Goal: Task Accomplishment & Management: Use online tool/utility

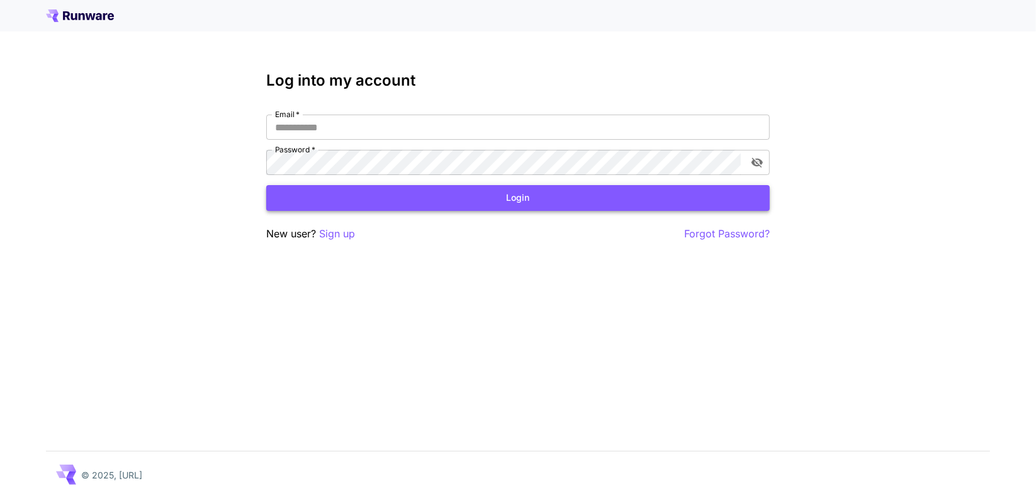
type input "**********"
click at [423, 186] on button "Login" at bounding box center [518, 198] width 504 height 26
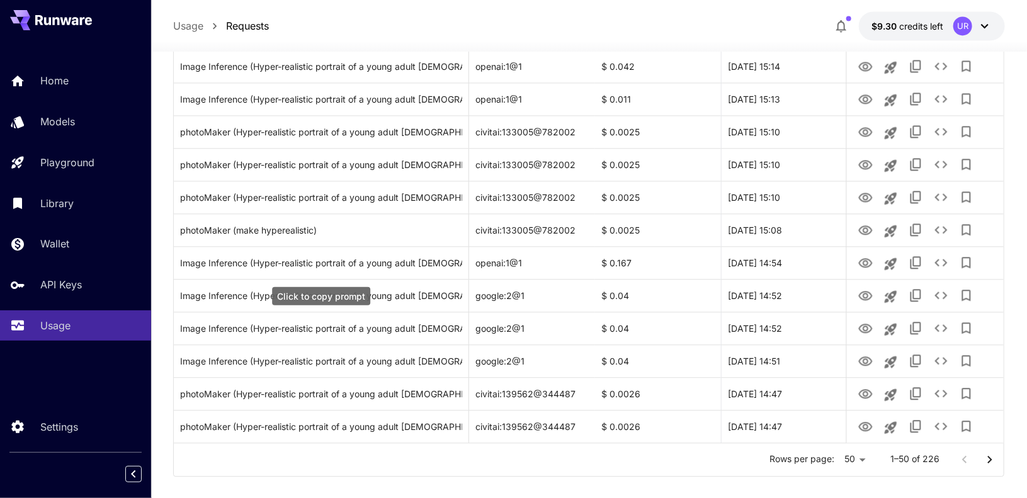
scroll to position [1456, 0]
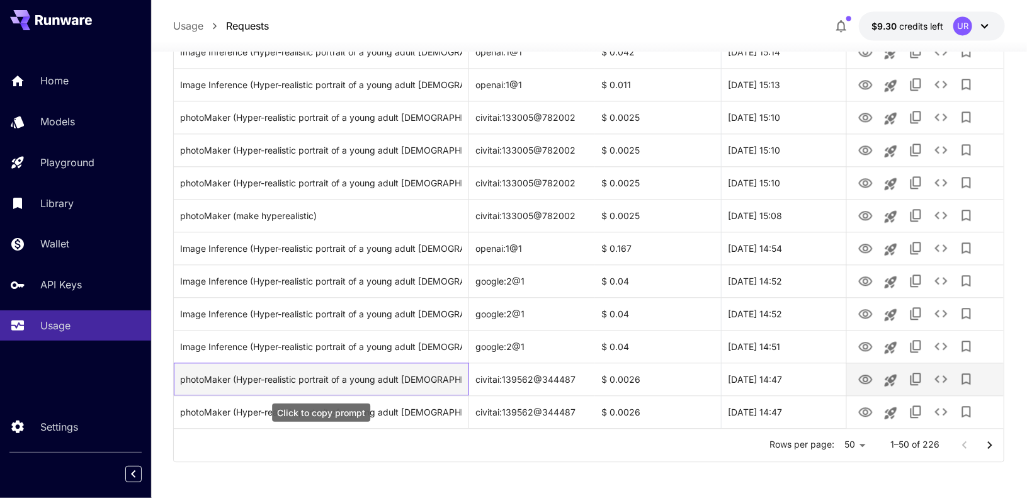
drag, startPoint x: 235, startPoint y: 376, endPoint x: 450, endPoint y: 366, distance: 214.9
drag, startPoint x: 450, startPoint y: 366, endPoint x: 370, endPoint y: 381, distance: 81.3
click at [370, 381] on div "photoMaker (Hyper-realistic portrait of a young adult [DEMOGRAPHIC_DATA] standi…" at bounding box center [321, 379] width 282 height 32
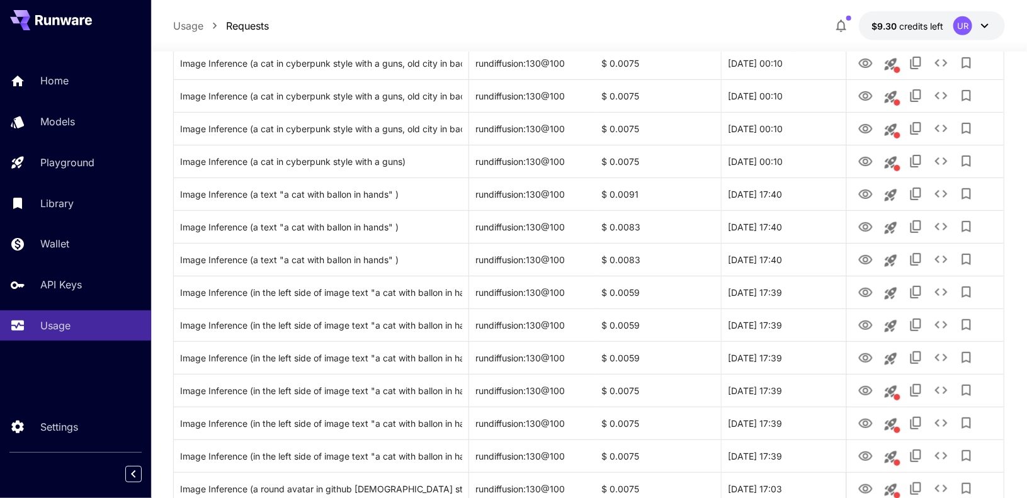
scroll to position [0, 0]
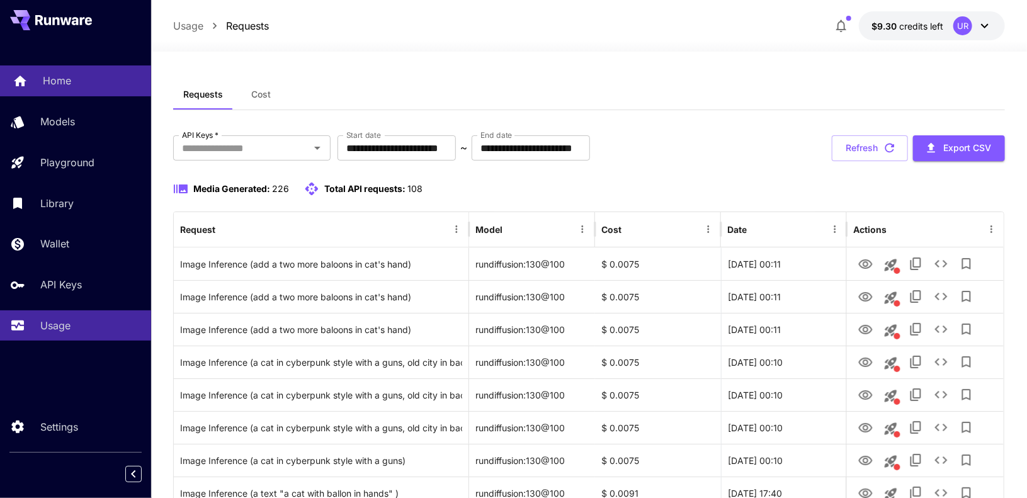
click at [13, 72] on icon at bounding box center [20, 77] width 15 height 15
